Goal: Information Seeking & Learning: Learn about a topic

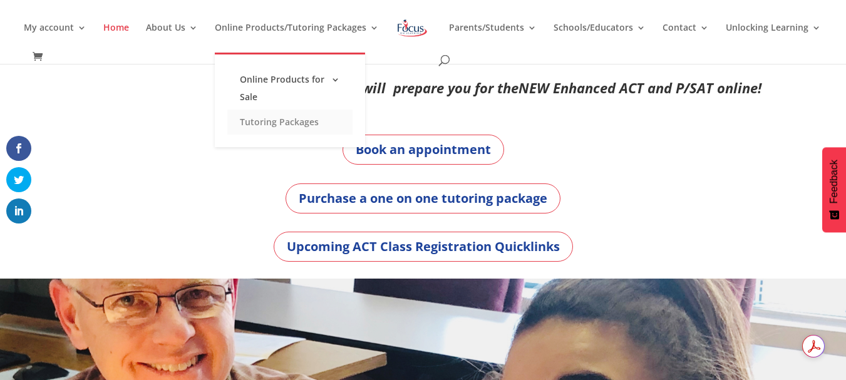
click at [297, 125] on link "Tutoring Packages" at bounding box center [289, 122] width 125 height 25
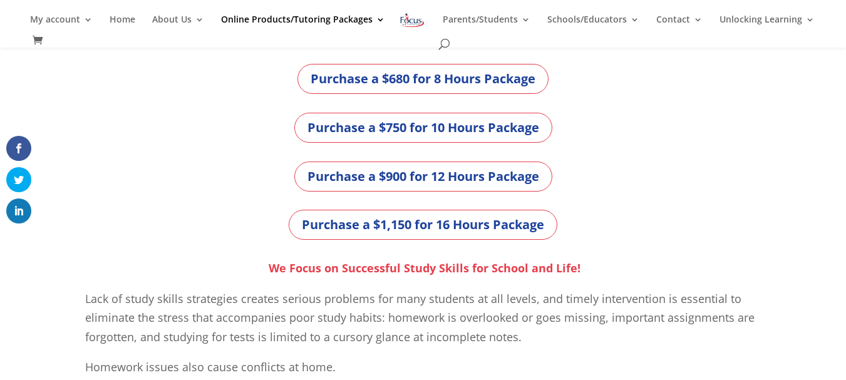
scroll to position [489, 0]
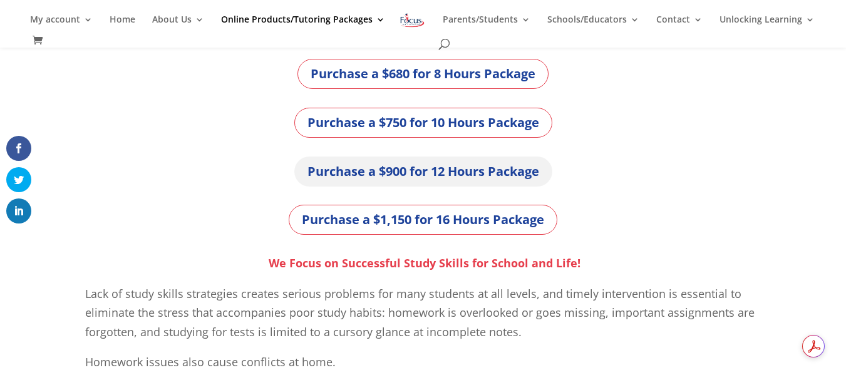
click at [499, 171] on link "Purchase a $900 for 12 Hours Package" at bounding box center [423, 172] width 258 height 30
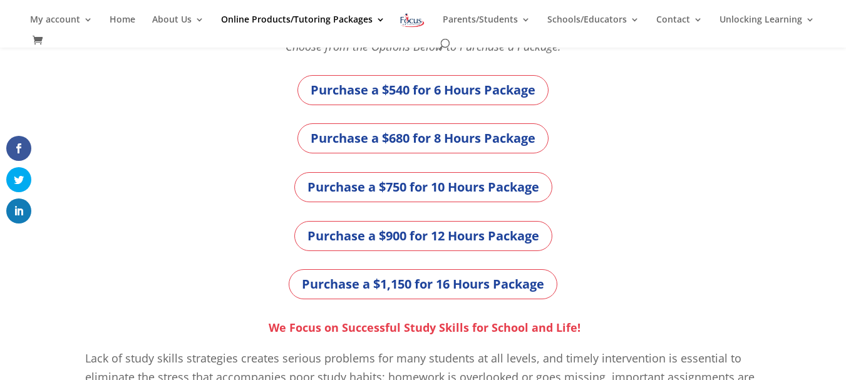
scroll to position [414, 0]
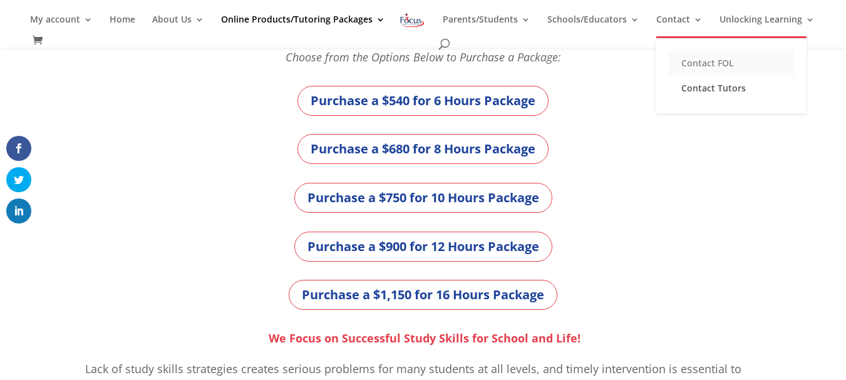
click at [719, 62] on link "Contact FOL" at bounding box center [731, 63] width 125 height 25
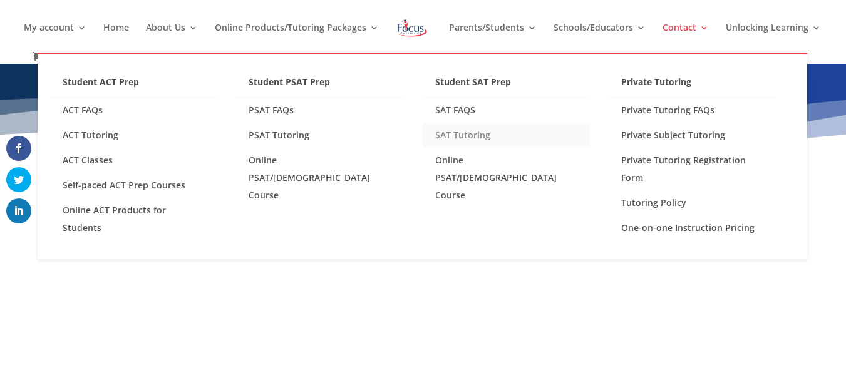
click at [470, 137] on link "SAT Tutoring" at bounding box center [507, 135] width 168 height 25
